Goal: Obtain resource: Obtain resource

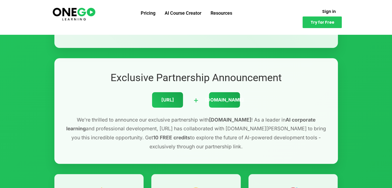
scroll to position [26, 0]
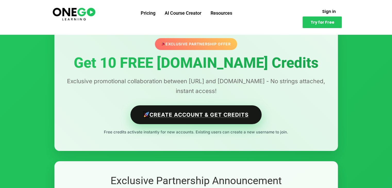
click at [182, 117] on link "Create Account & Get Credits" at bounding box center [195, 114] width 131 height 19
click at [207, 116] on link "Create Account & Get Credits" at bounding box center [195, 114] width 131 height 19
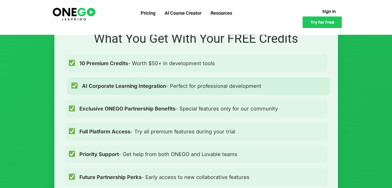
scroll to position [387, 0]
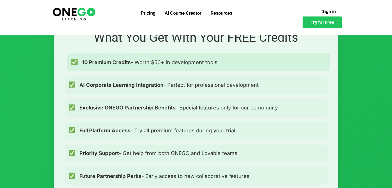
drag, startPoint x: 230, startPoint y: 63, endPoint x: 122, endPoint y: 61, distance: 108.0
click at [122, 61] on div "10 Premium Credits - Worth $50+ in development tools" at bounding box center [198, 62] width 263 height 18
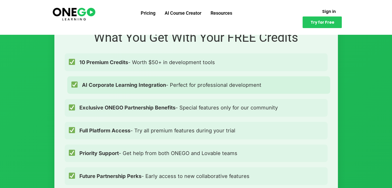
click at [140, 88] on span "AI Corporate Learning Integration - Perfect for professional development" at bounding box center [171, 85] width 179 height 8
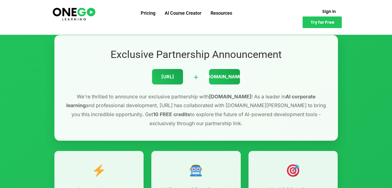
scroll to position [155, 0]
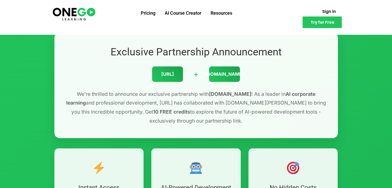
click at [165, 76] on div "[URL]" at bounding box center [167, 74] width 31 height 15
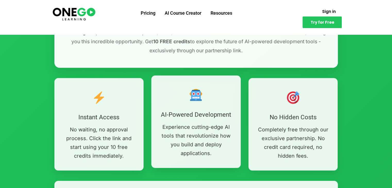
scroll to position [180, 0]
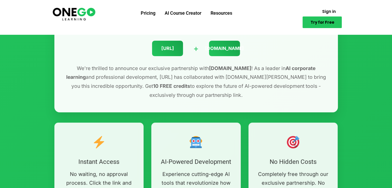
click at [319, 20] on span "Try for Free" at bounding box center [322, 22] width 24 height 4
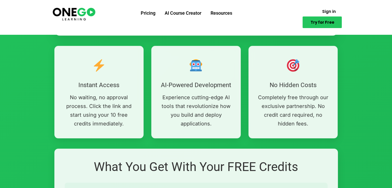
scroll to position [258, 0]
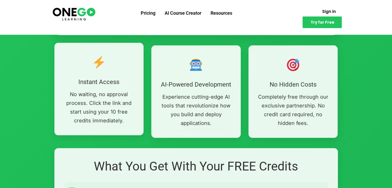
click at [105, 80] on h3 "Instant Access" at bounding box center [99, 82] width 74 height 8
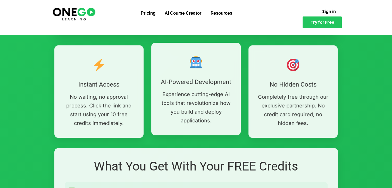
click at [188, 82] on h3 "AI-Powered Development" at bounding box center [196, 82] width 74 height 8
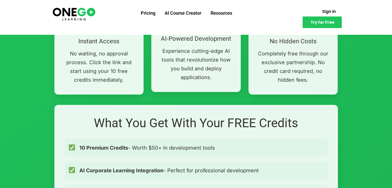
scroll to position [387, 0]
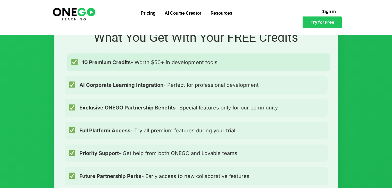
click at [197, 65] on span "10 Premium Credits - Worth $50+ in development tools" at bounding box center [150, 62] width 136 height 8
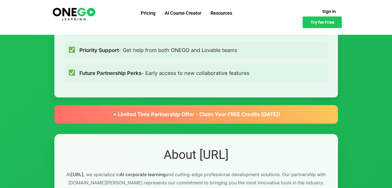
scroll to position [516, 0]
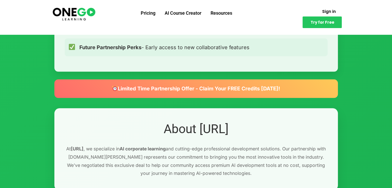
click at [192, 86] on div "Limited Time Partnership Offer - Claim Your FREE Credits [DATE]!" at bounding box center [196, 88] width 284 height 19
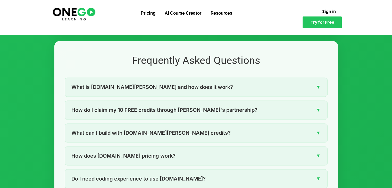
scroll to position [696, 0]
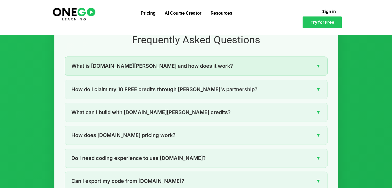
click at [179, 70] on div "What is [DOMAIN_NAME][PERSON_NAME] and how does it work? ▼" at bounding box center [196, 66] width 262 height 19
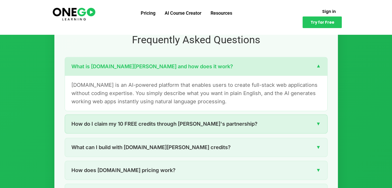
click at [174, 122] on span "How do I claim my 10 FREE credits through [PERSON_NAME]'s partnership?" at bounding box center [164, 124] width 186 height 8
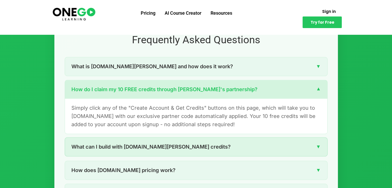
click at [131, 146] on span "What can I build with [DOMAIN_NAME][PERSON_NAME] credits?" at bounding box center [150, 147] width 159 height 8
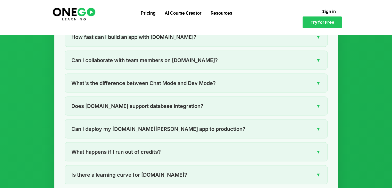
scroll to position [954, 0]
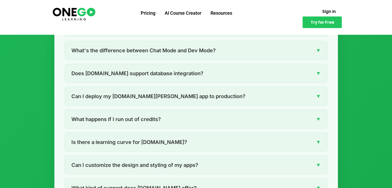
click at [165, 115] on div "What happens if I run out of credits? ▼" at bounding box center [196, 119] width 262 height 19
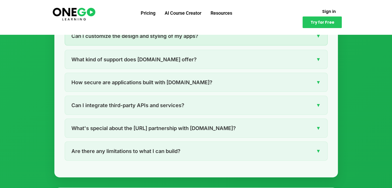
scroll to position [1073, 0]
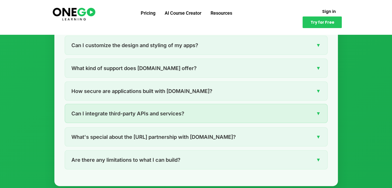
click at [176, 112] on span "Can I integrate third-party APIs and services?" at bounding box center [127, 114] width 113 height 8
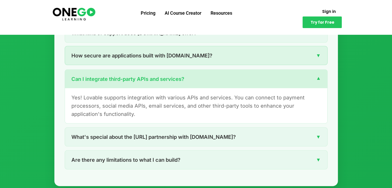
click at [172, 59] on div "How secure are applications built with [DOMAIN_NAME]? ▼" at bounding box center [196, 55] width 262 height 19
